Goal: Information Seeking & Learning: Check status

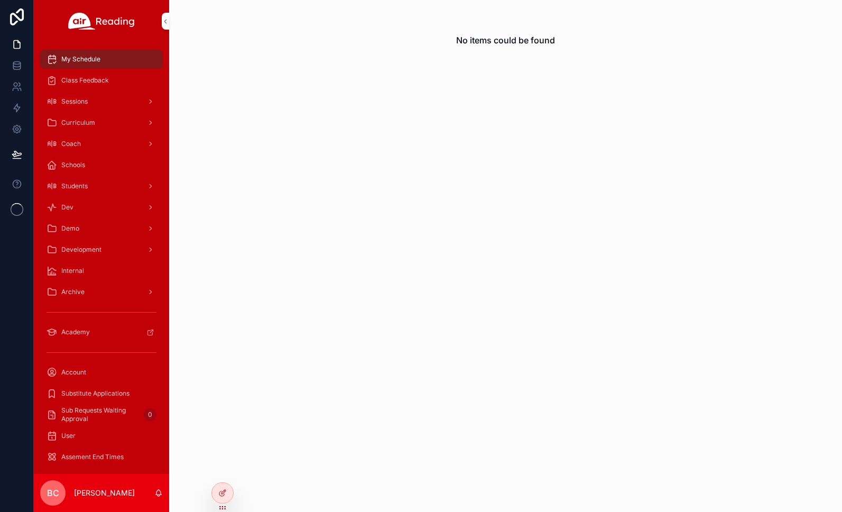
click at [0, 0] on icon at bounding box center [0, 0] width 0 height 0
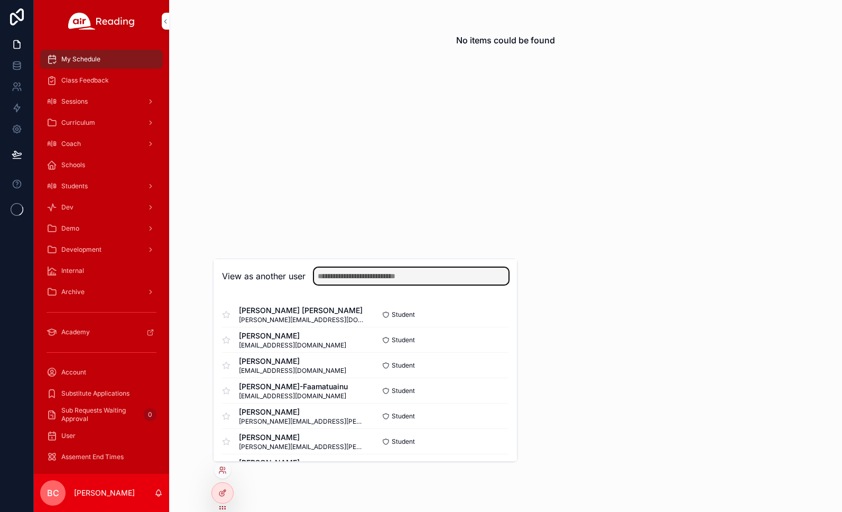
click at [343, 273] on input "text" at bounding box center [411, 275] width 195 height 17
drag, startPoint x: 378, startPoint y: 275, endPoint x: 296, endPoint y: 274, distance: 82.0
click at [296, 274] on div "**********" at bounding box center [365, 275] width 287 height 17
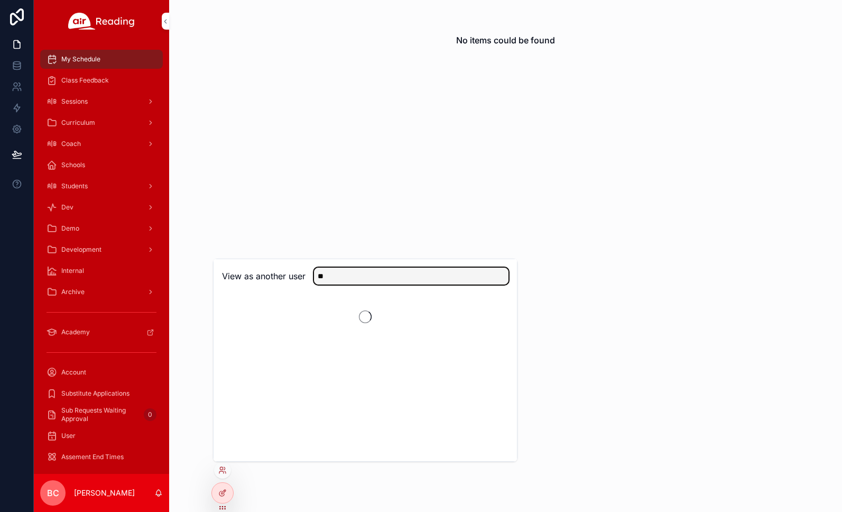
type input "*"
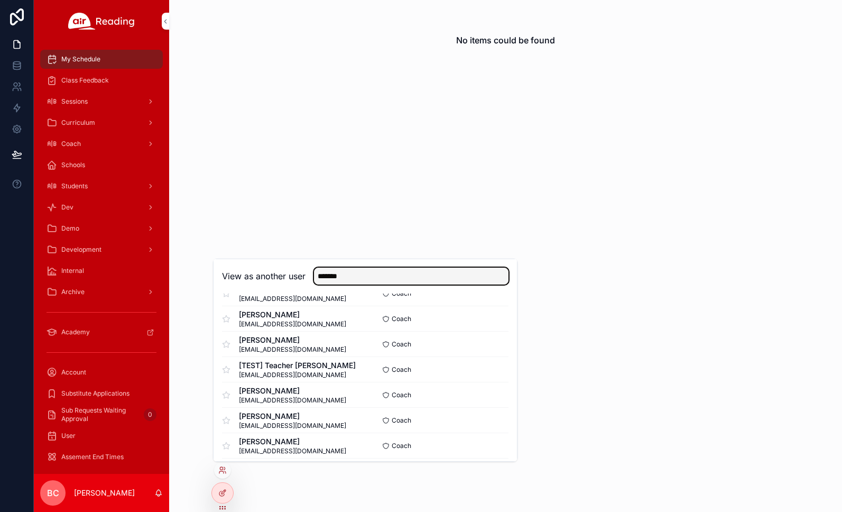
scroll to position [1572, 0]
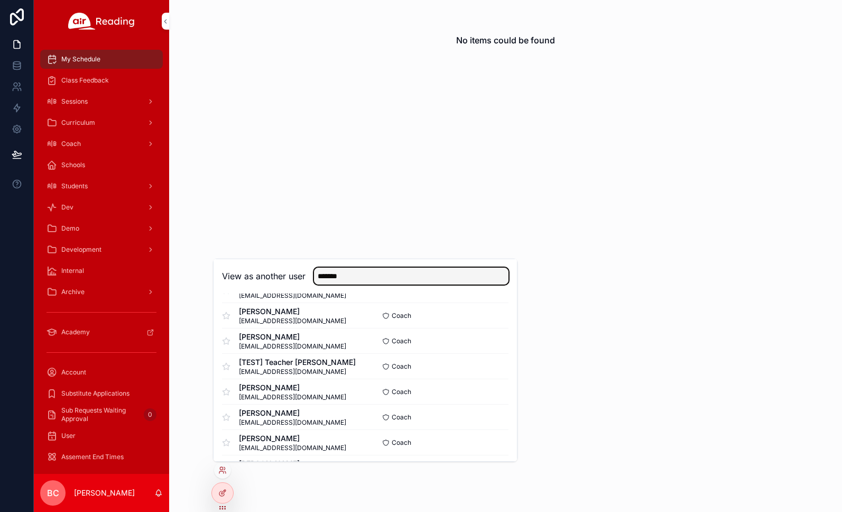
type input "*******"
click at [0, 0] on button "Select" at bounding box center [0, 0] width 0 height 0
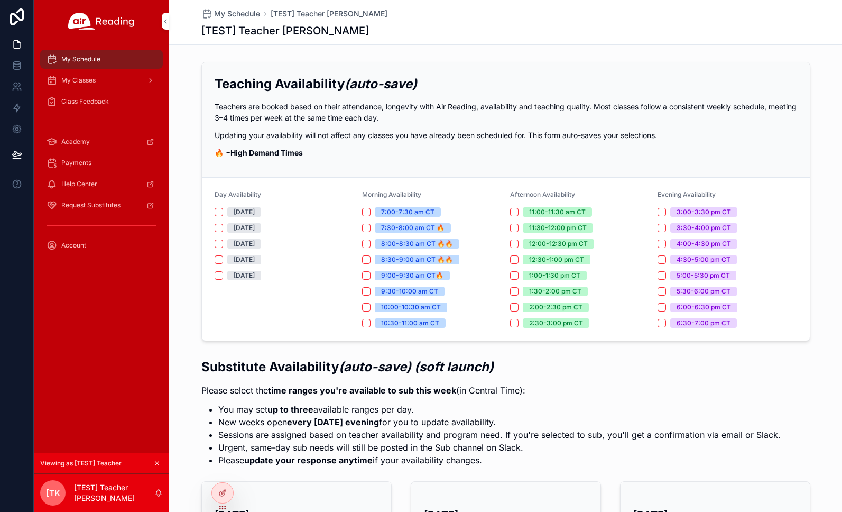
click at [92, 101] on span "Class Feedback" at bounding box center [85, 101] width 48 height 8
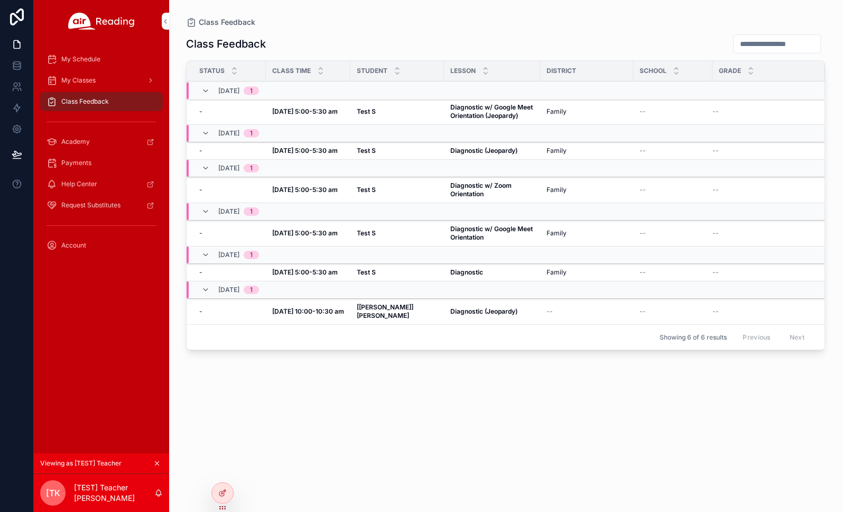
click at [0, 0] on icon at bounding box center [0, 0] width 0 height 0
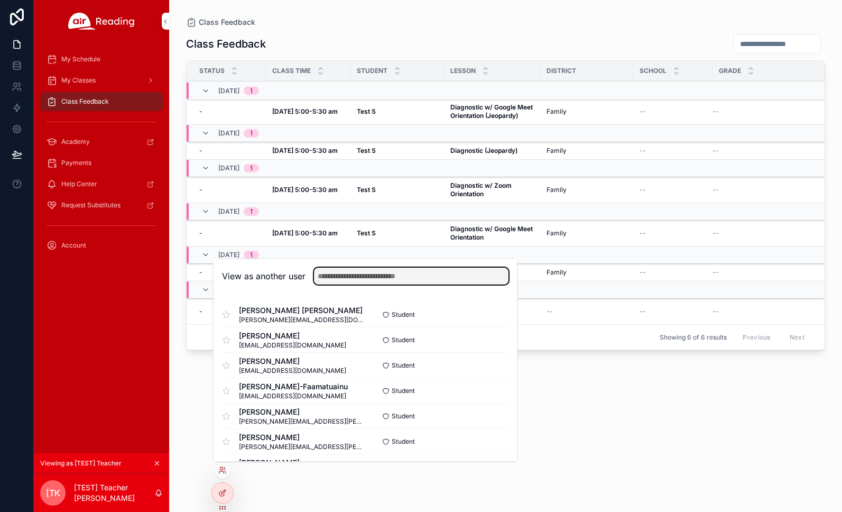
click at [336, 279] on input "text" at bounding box center [411, 275] width 195 height 17
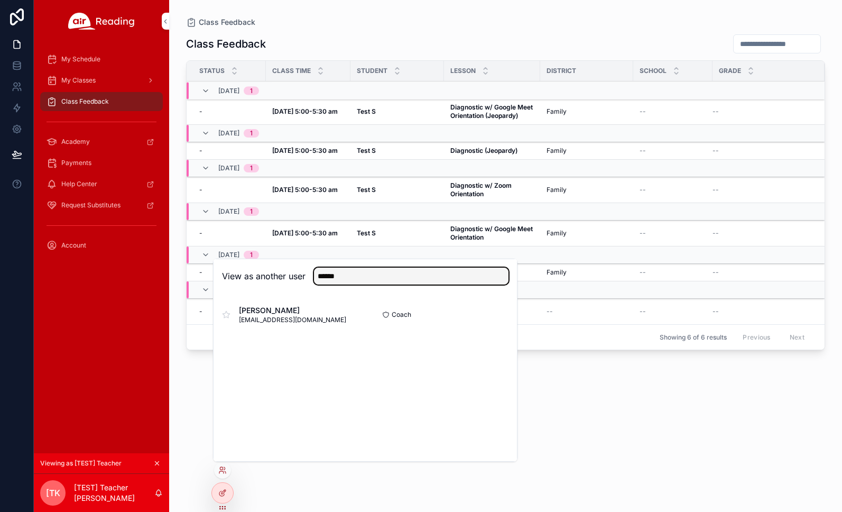
type input "******"
click at [0, 0] on button "Select" at bounding box center [0, 0] width 0 height 0
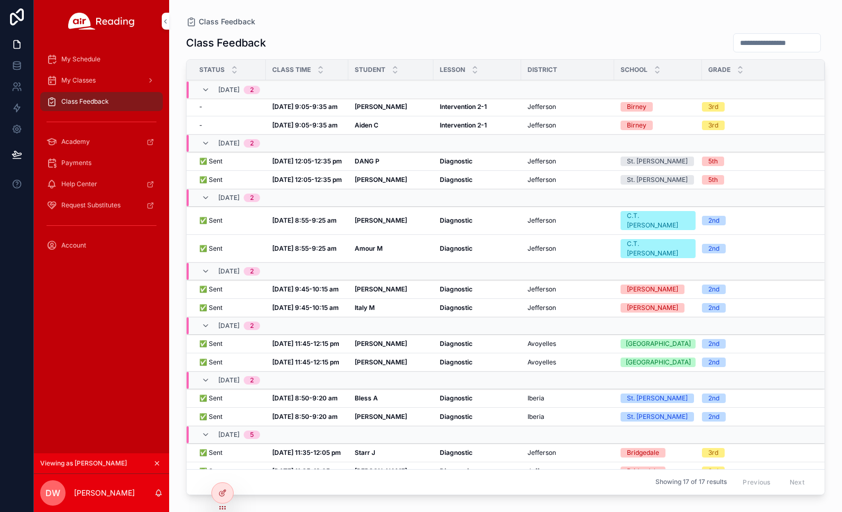
click at [226, 162] on div "✅ Sent ✅ Sent" at bounding box center [229, 161] width 60 height 8
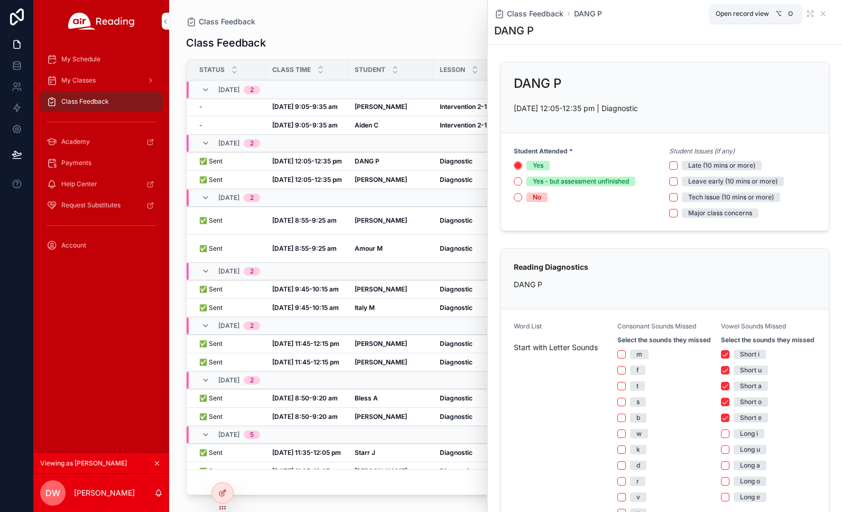
click at [813, 14] on icon "scrollable content" at bounding box center [810, 14] width 8 height 8
click at [379, 197] on div "10/02, Thu 2" at bounding box center [310, 197] width 247 height 17
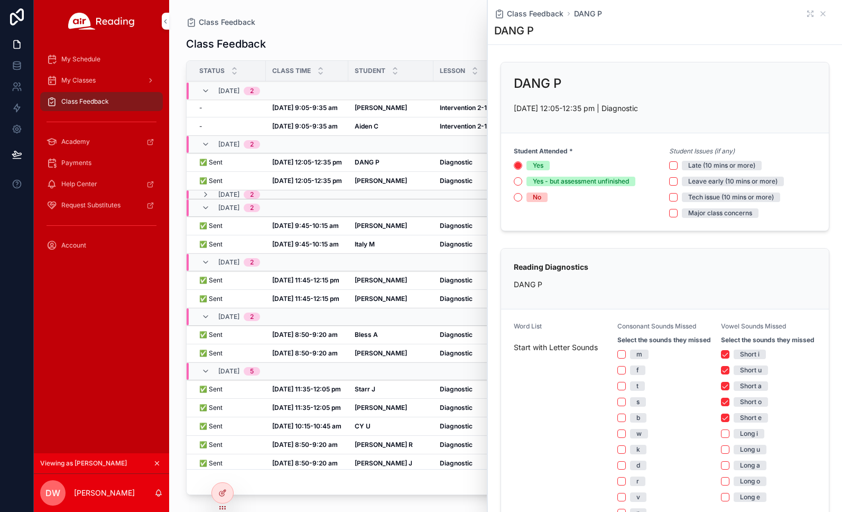
click at [379, 197] on div "10/02, Thu 2" at bounding box center [310, 194] width 247 height 8
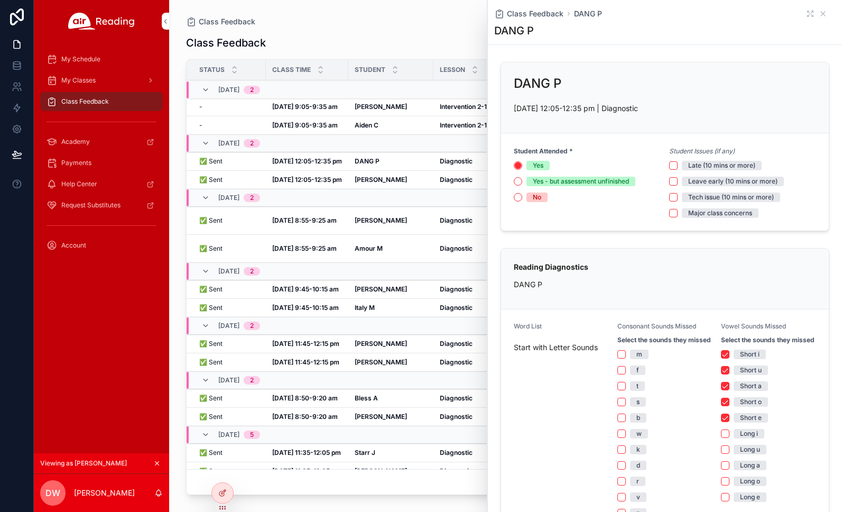
click at [320, 179] on strong "Oct 3, 12:05-12:35 pm" at bounding box center [307, 180] width 70 height 8
click at [386, 217] on div "Timothy K Timothy K" at bounding box center [391, 220] width 72 height 8
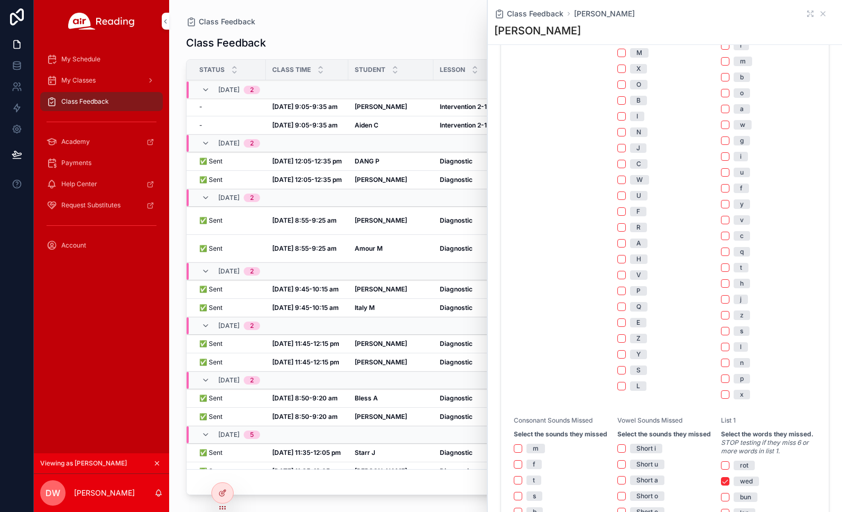
scroll to position [368, 0]
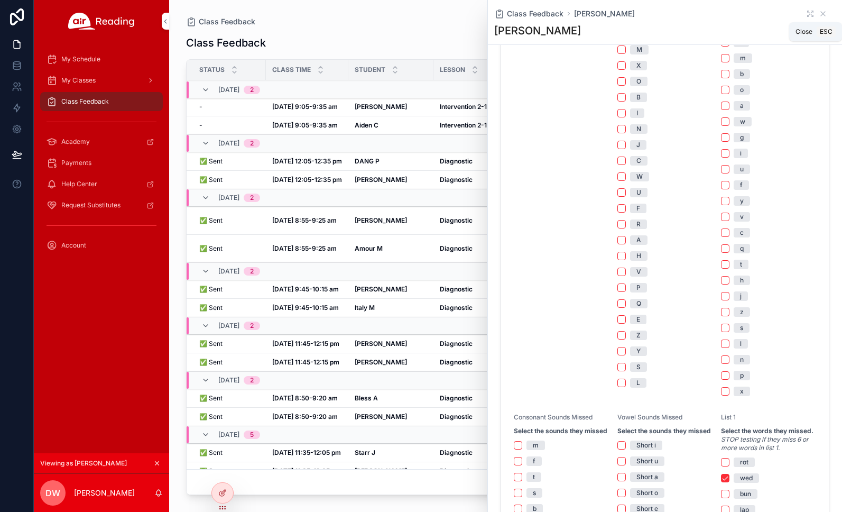
click at [820, 12] on icon "scrollable content" at bounding box center [823, 14] width 8 height 8
